Goal: Information Seeking & Learning: Learn about a topic

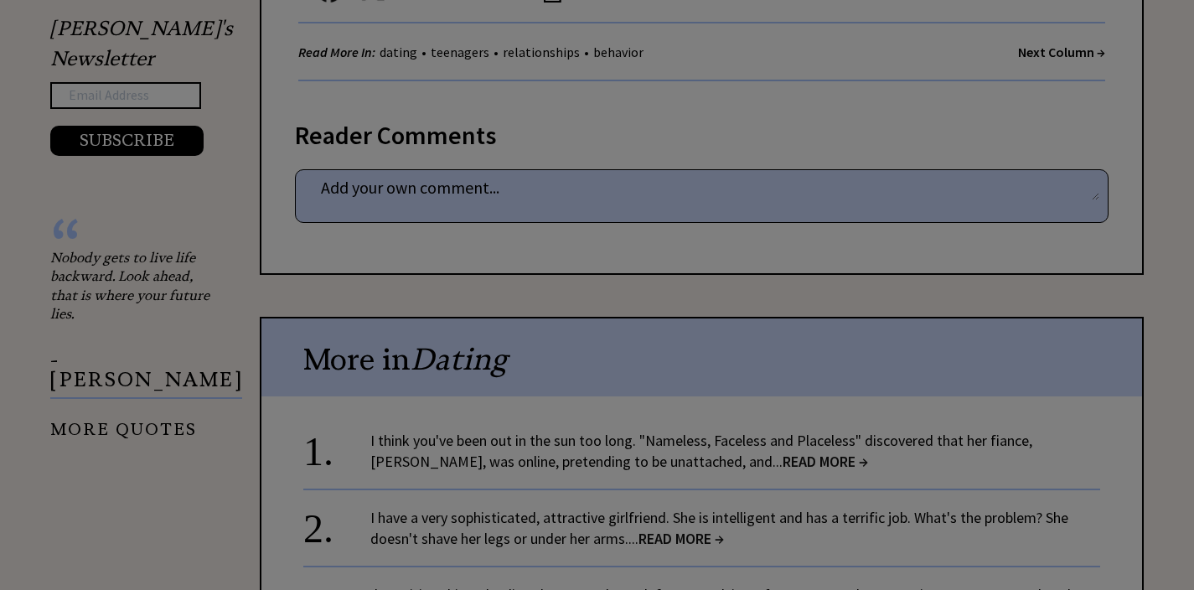
scroll to position [1892, 0]
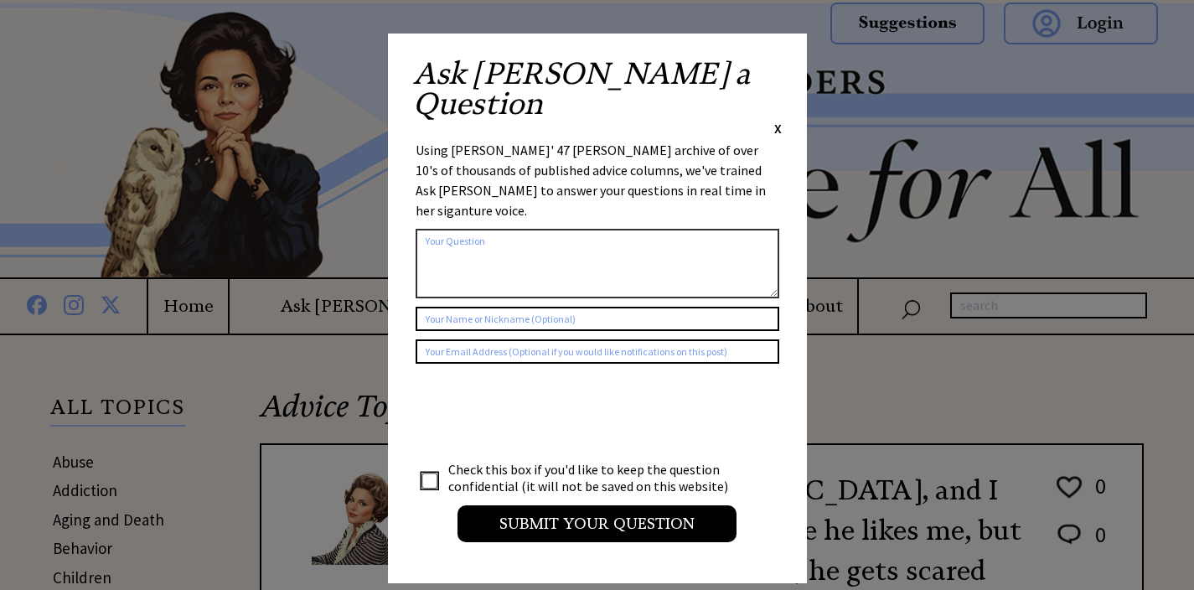
scroll to position [970, 0]
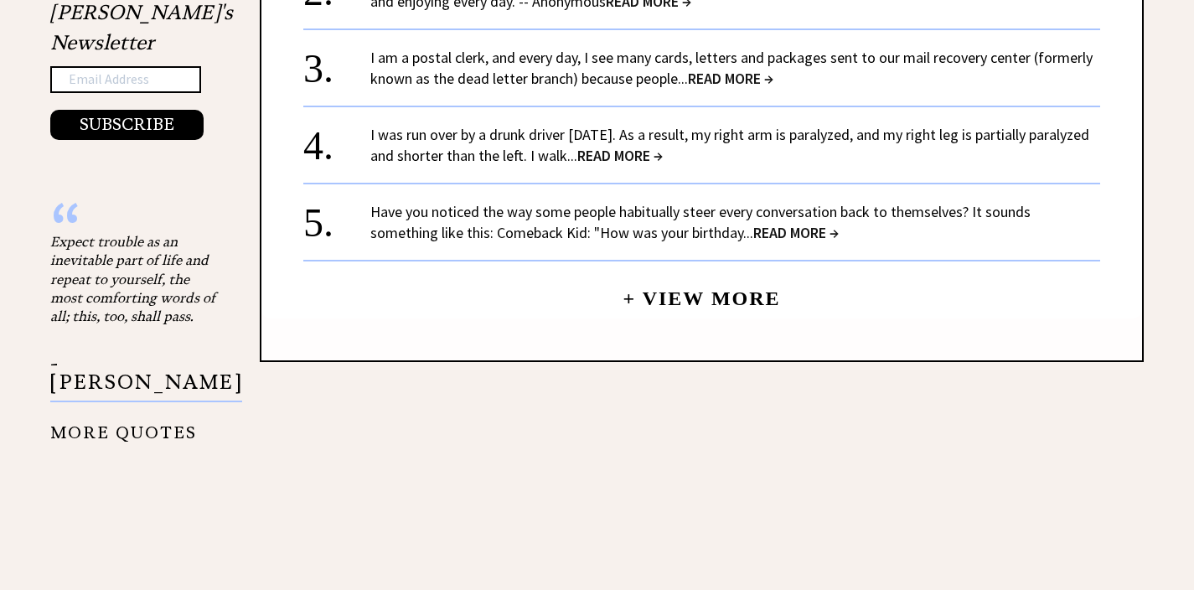
scroll to position [1840, 0]
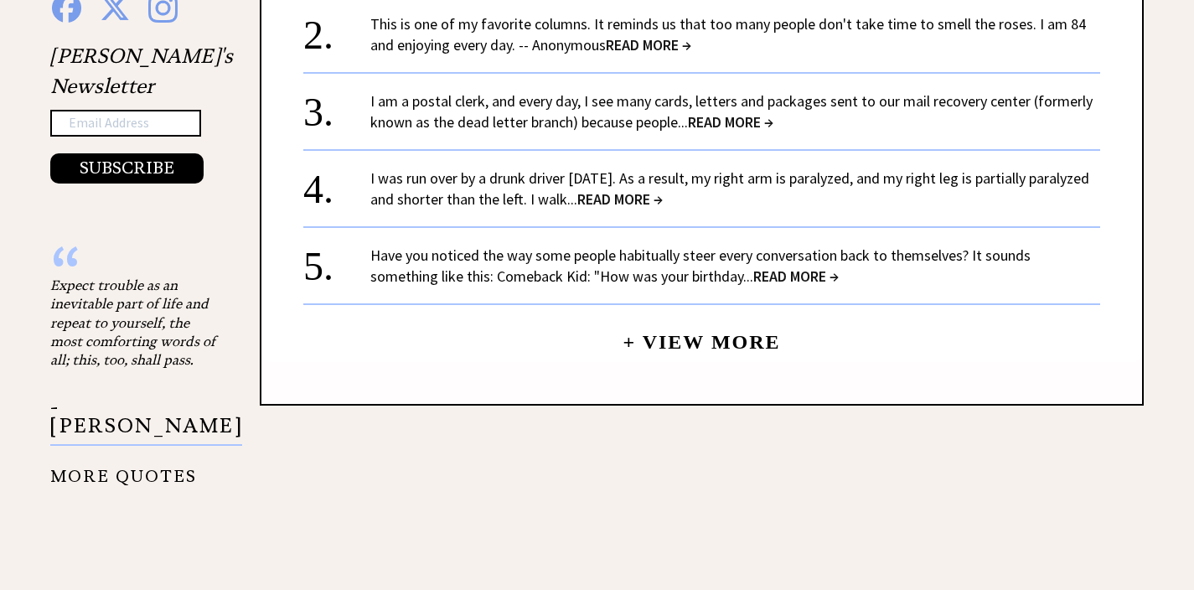
click at [675, 317] on link "+ View More" at bounding box center [702, 335] width 158 height 36
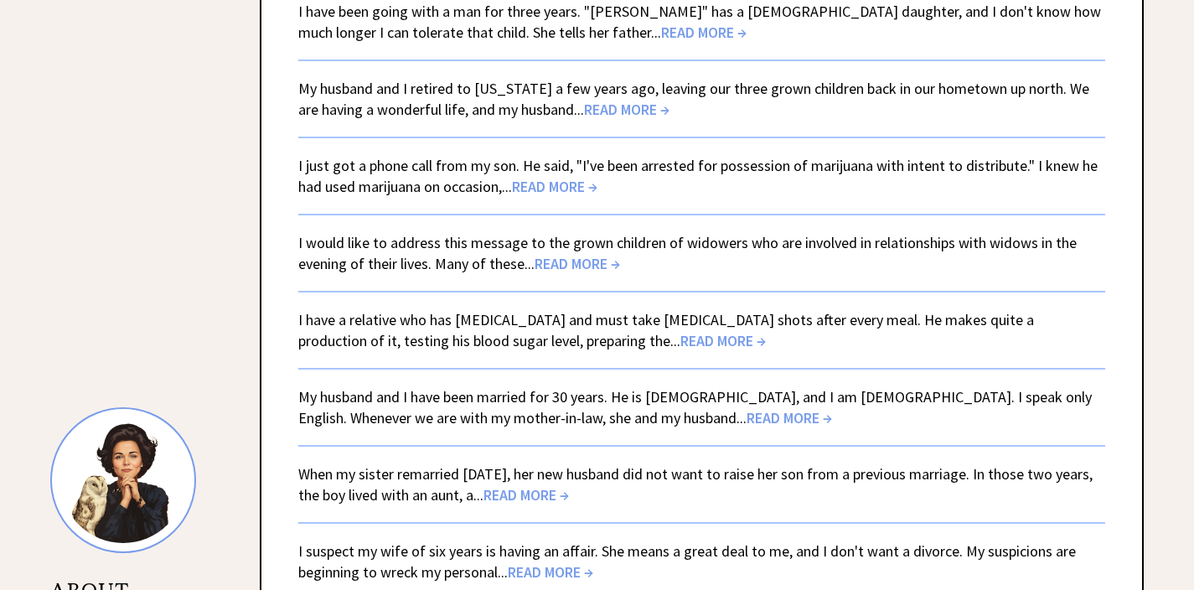
scroll to position [11, 0]
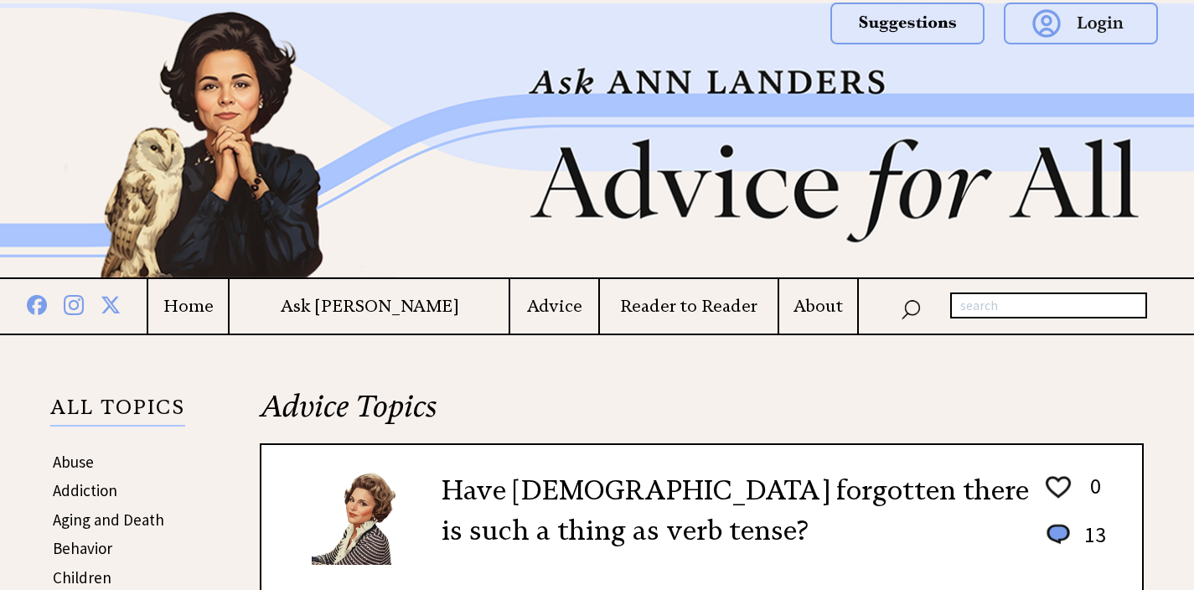
scroll to position [1841, 0]
